Goal: Communication & Community: Answer question/provide support

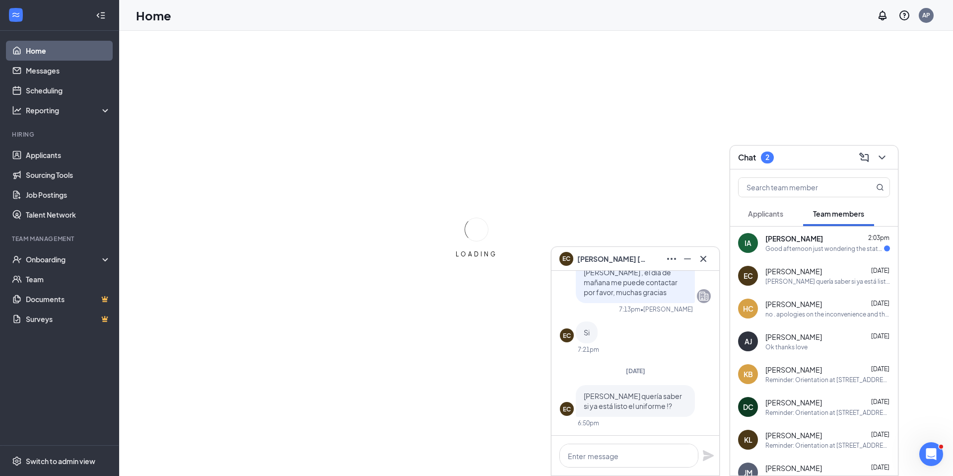
click at [471, 251] on div "Good afternoon just wondering the status of when my orientation would be?" at bounding box center [825, 248] width 119 height 8
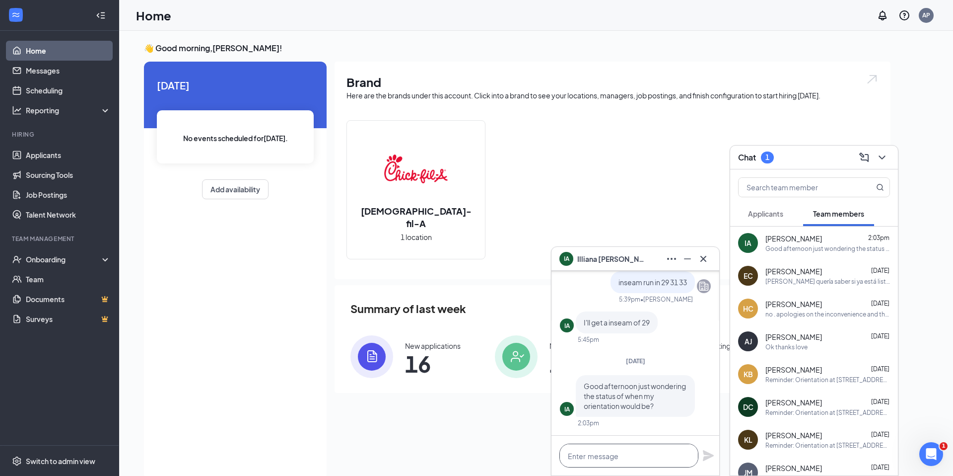
click at [471, 406] on textarea at bounding box center [629, 455] width 139 height 24
type textarea "are you available for [DATE] ?"
click at [471, 406] on icon "Plane" at bounding box center [708, 455] width 11 height 11
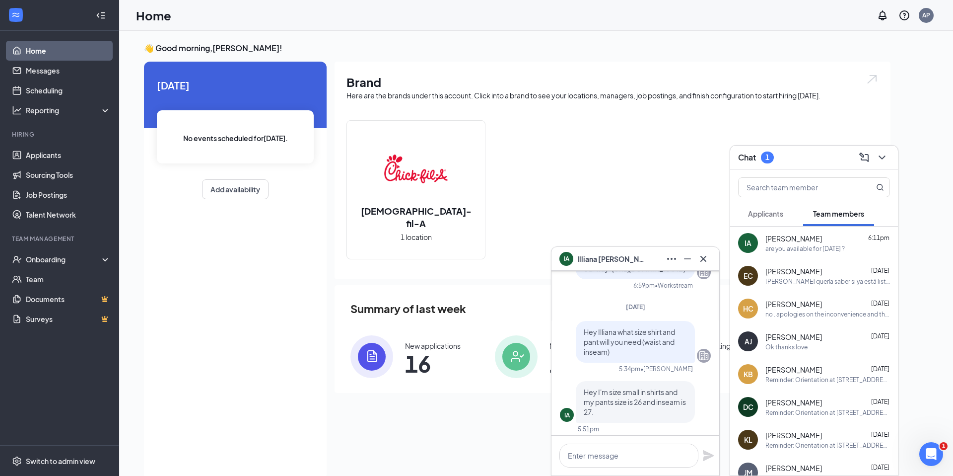
scroll to position [-333, 0]
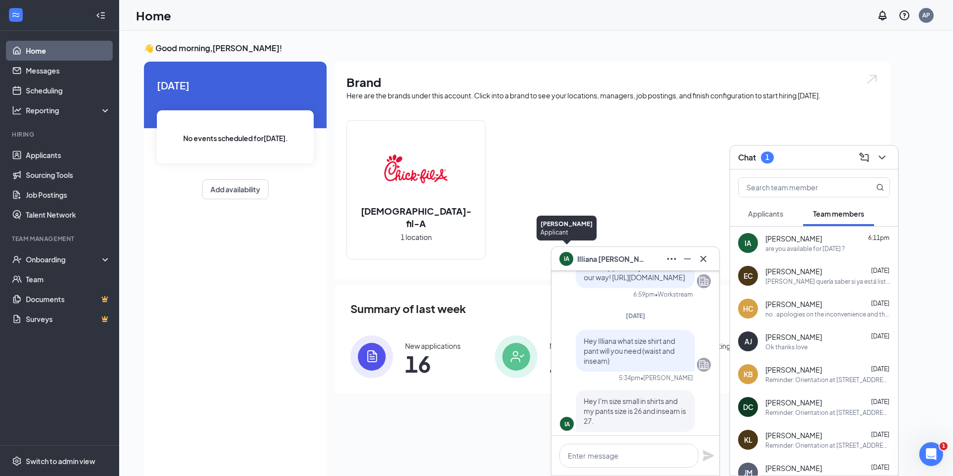
click at [471, 255] on div "IA" at bounding box center [567, 257] width 22 height 22
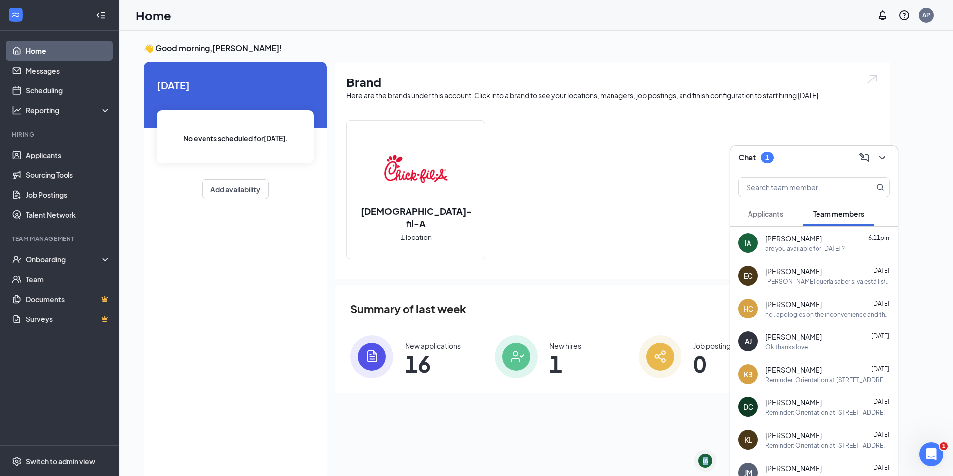
click at [471, 234] on div "IA [PERSON_NAME] 6:11pm are you available for [DATE] ?" at bounding box center [814, 242] width 168 height 33
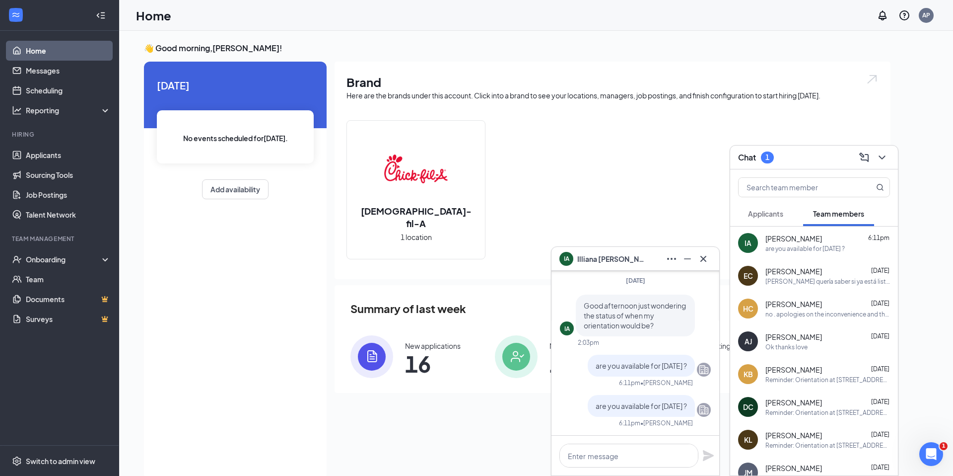
copy span "[PERSON_NAME]"
click at [471, 211] on div "[DEMOGRAPHIC_DATA]-fil-A 1 location" at bounding box center [613, 193] width 532 height 147
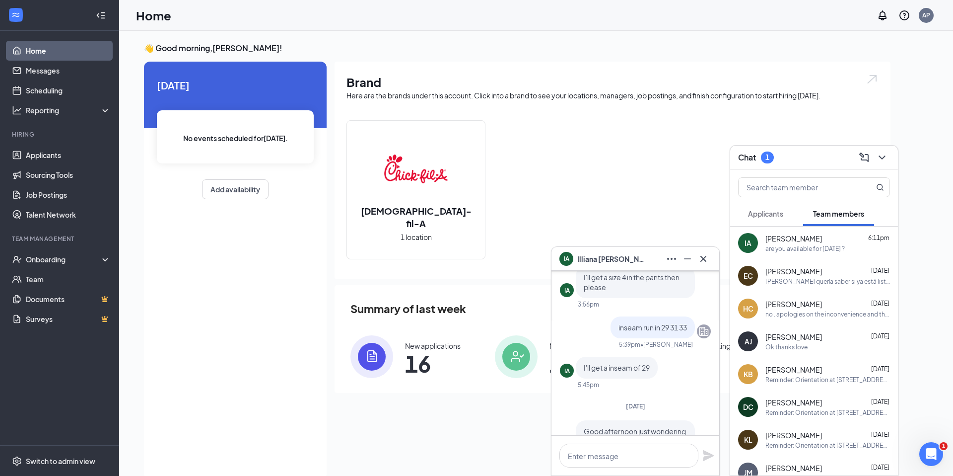
scroll to position [-129, 0]
click at [471, 260] on icon "Cross" at bounding box center [704, 259] width 12 height 12
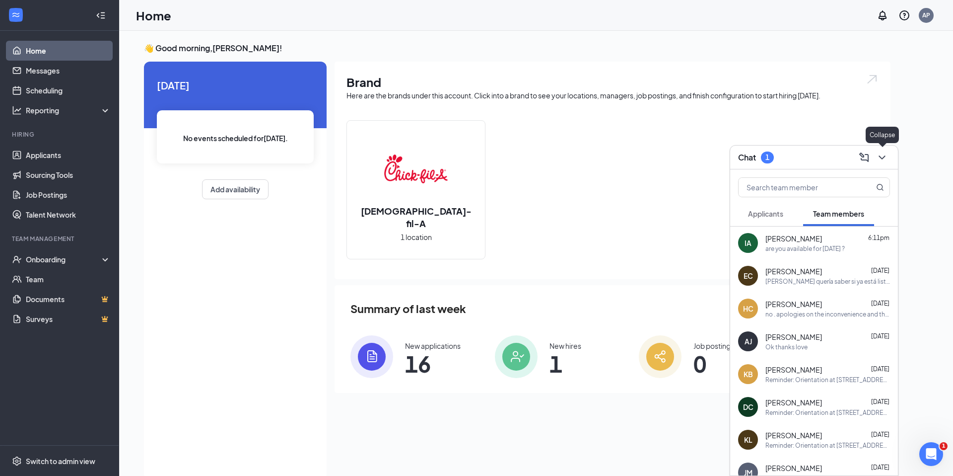
click at [471, 156] on icon "ChevronDown" at bounding box center [882, 157] width 6 height 4
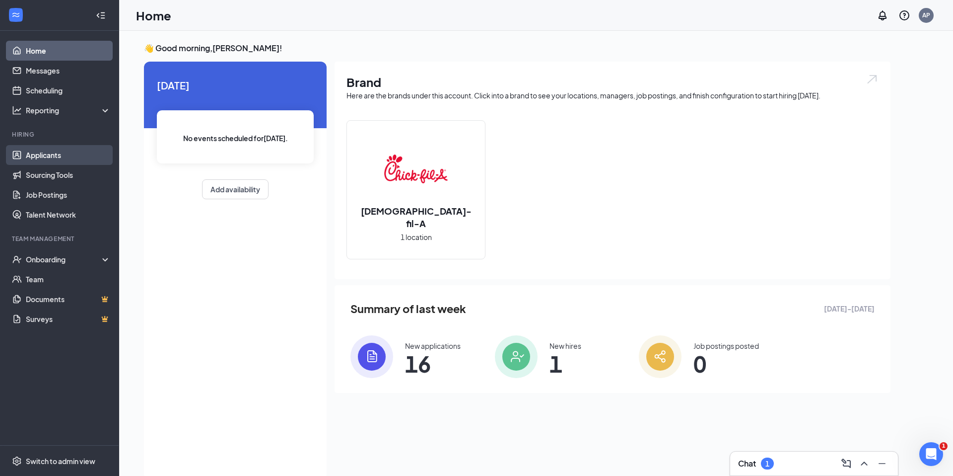
click at [55, 154] on link "Applicants" at bounding box center [68, 155] width 85 height 20
